Goal: Task Accomplishment & Management: Manage account settings

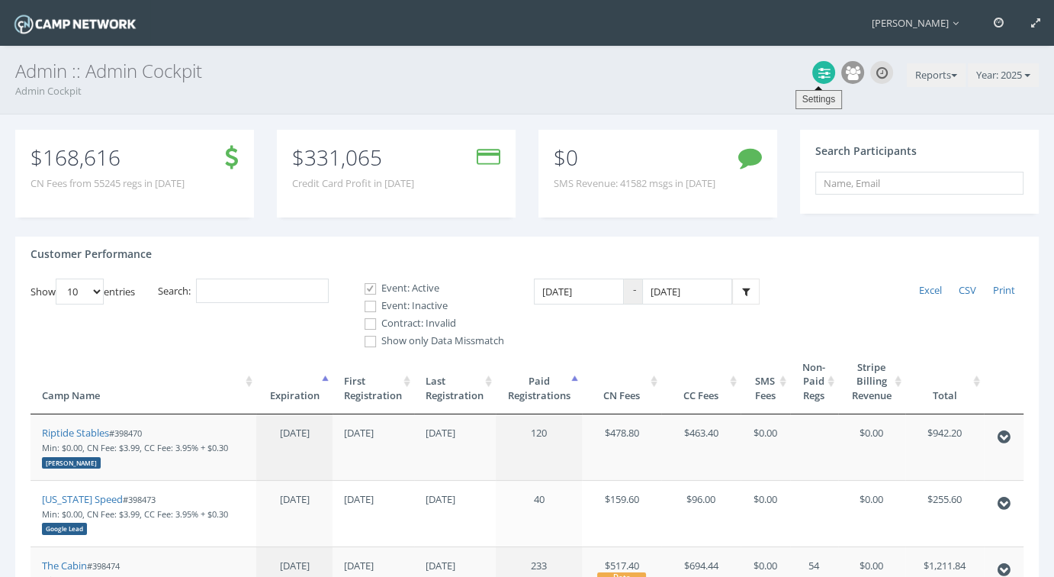
click at [823, 72] on icon at bounding box center [824, 73] width 11 height 14
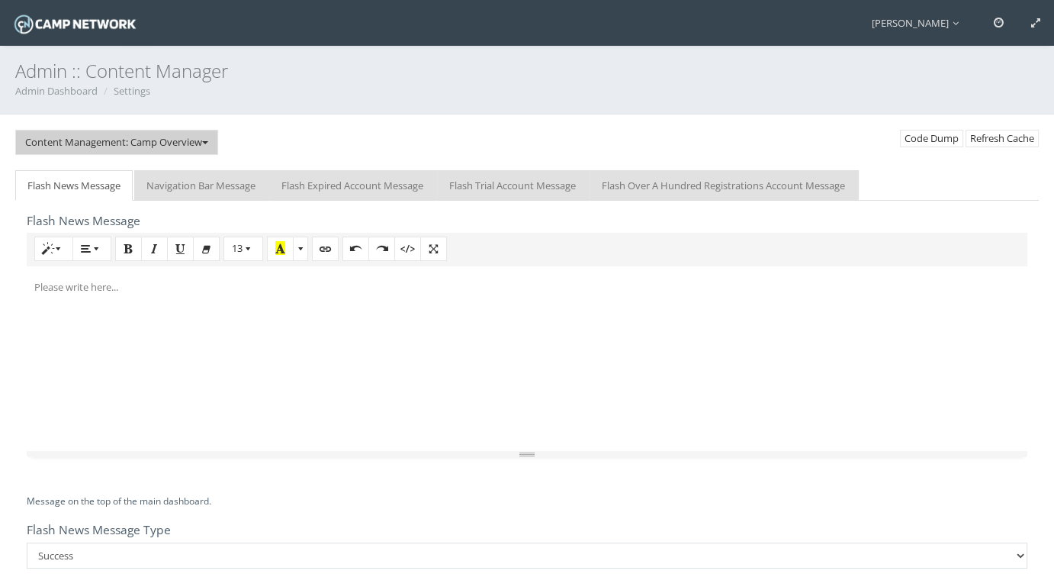
click at [144, 150] on button "Content Management: Camp Overview" at bounding box center [116, 142] width 203 height 25
click at [134, 201] on link "Shutdown Management" at bounding box center [112, 200] width 192 height 25
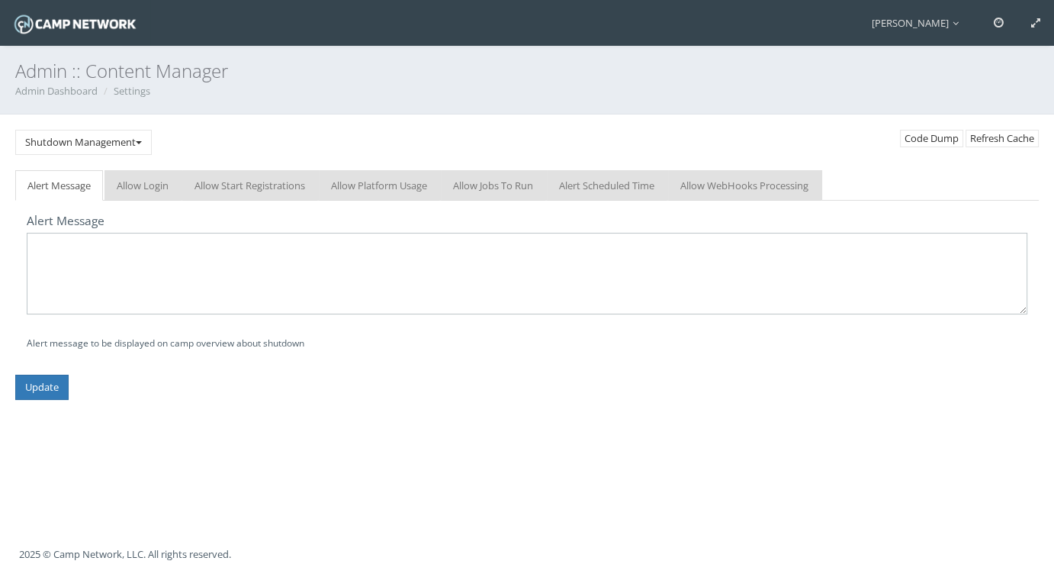
click at [269, 255] on textarea at bounding box center [527, 274] width 1001 height 82
paste textarea "Please note that our website will undergo routine maintenance on Friday, Octobe…"
type textarea "Please note that our website will undergo routine maintenance on Friday, Octobe…"
click at [50, 386] on input "Update" at bounding box center [41, 387] width 53 height 25
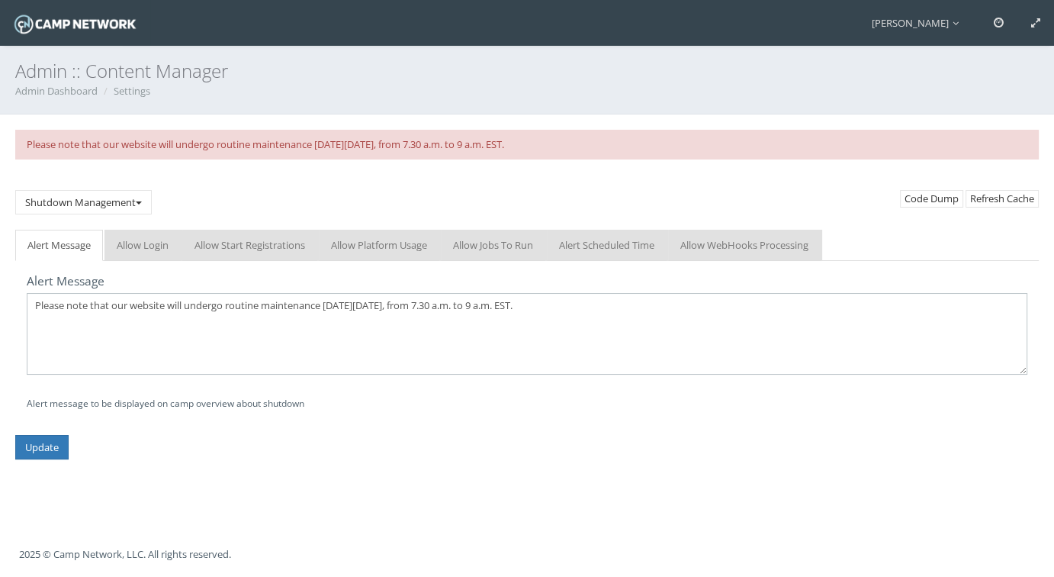
click at [539, 304] on textarea "Please note that our website will undergo routine maintenance on Friday, Octobe…" at bounding box center [527, 334] width 1001 height 82
type textarea "Please note that our website will undergo routine maintenance on Friday, Octobe…"
click at [55, 451] on input "Update" at bounding box center [41, 447] width 53 height 25
